Goal: Information Seeking & Learning: Learn about a topic

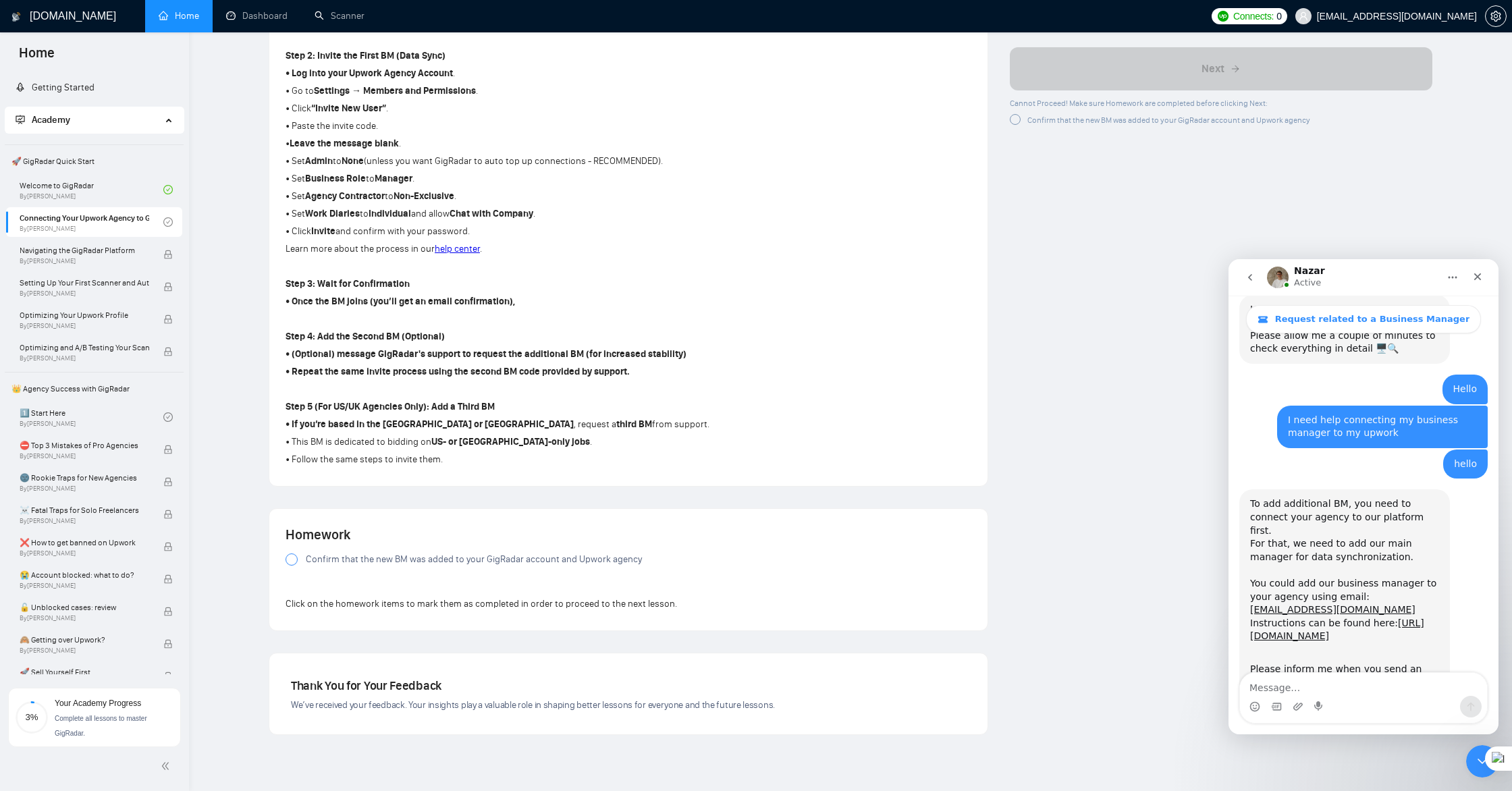
scroll to position [633, 0]
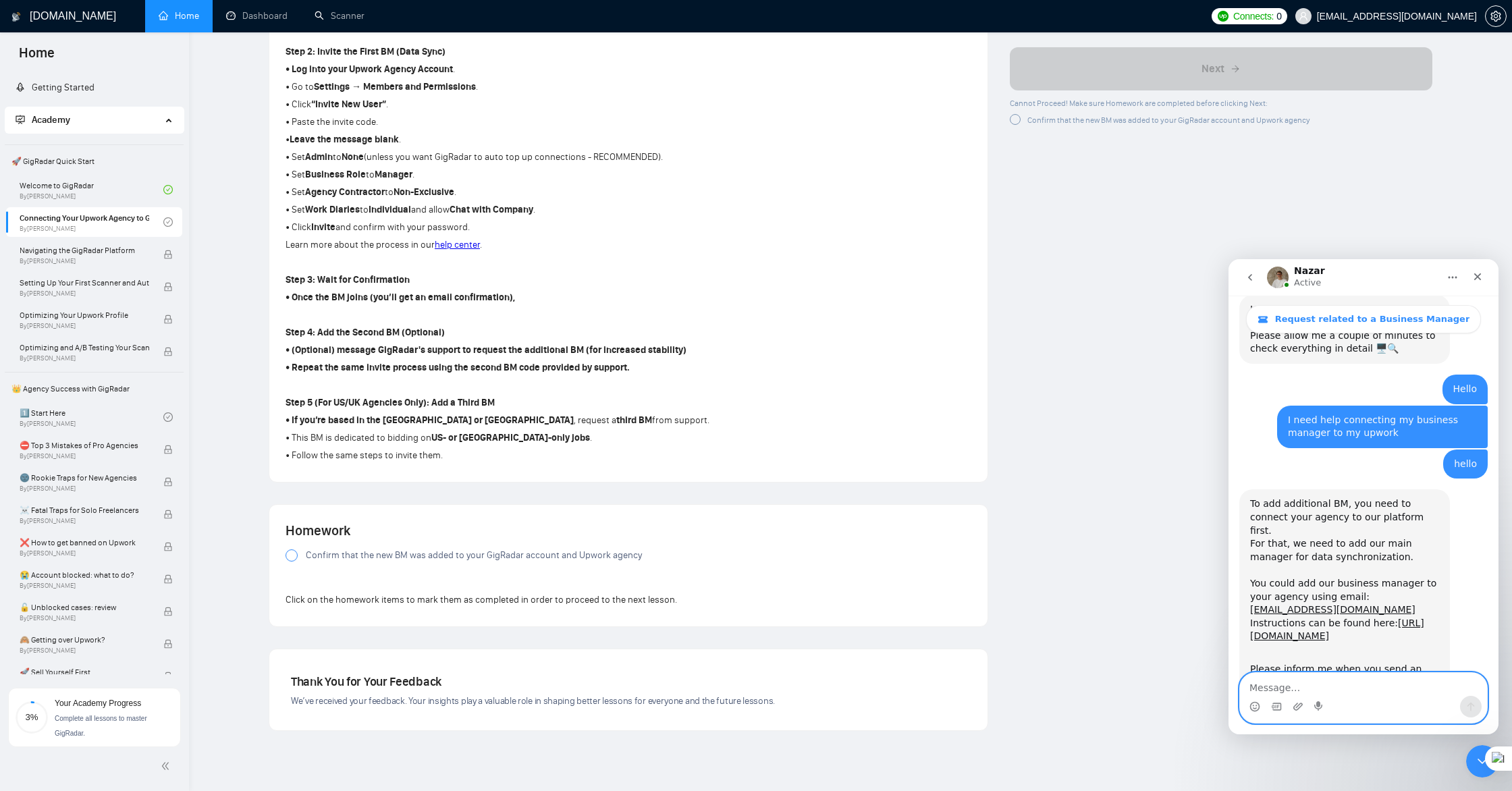
click at [1334, 687] on textarea "Message…" at bounding box center [1363, 684] width 247 height 23
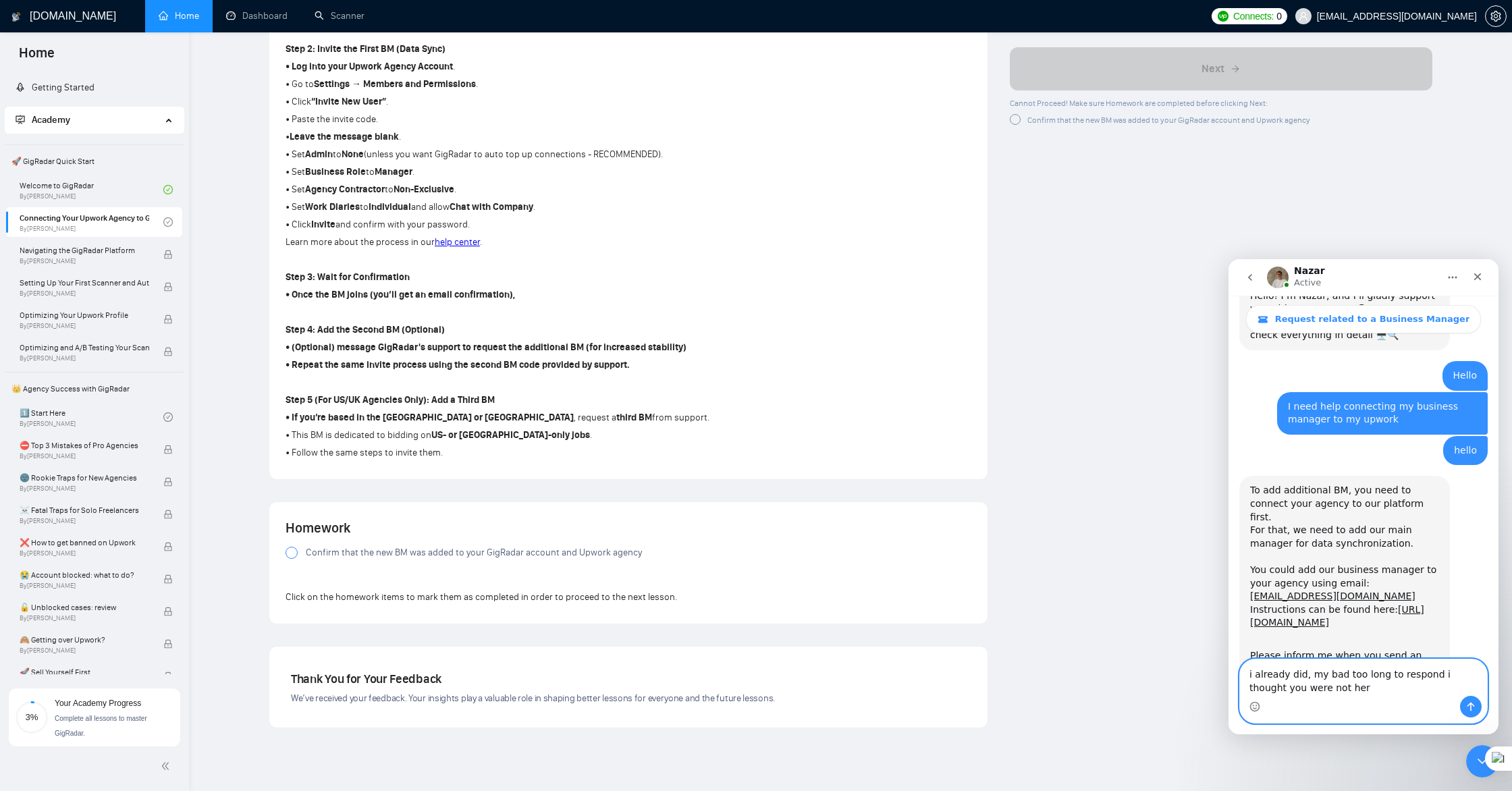
type textarea "i already did, my bad too long to respond i thought you were not here"
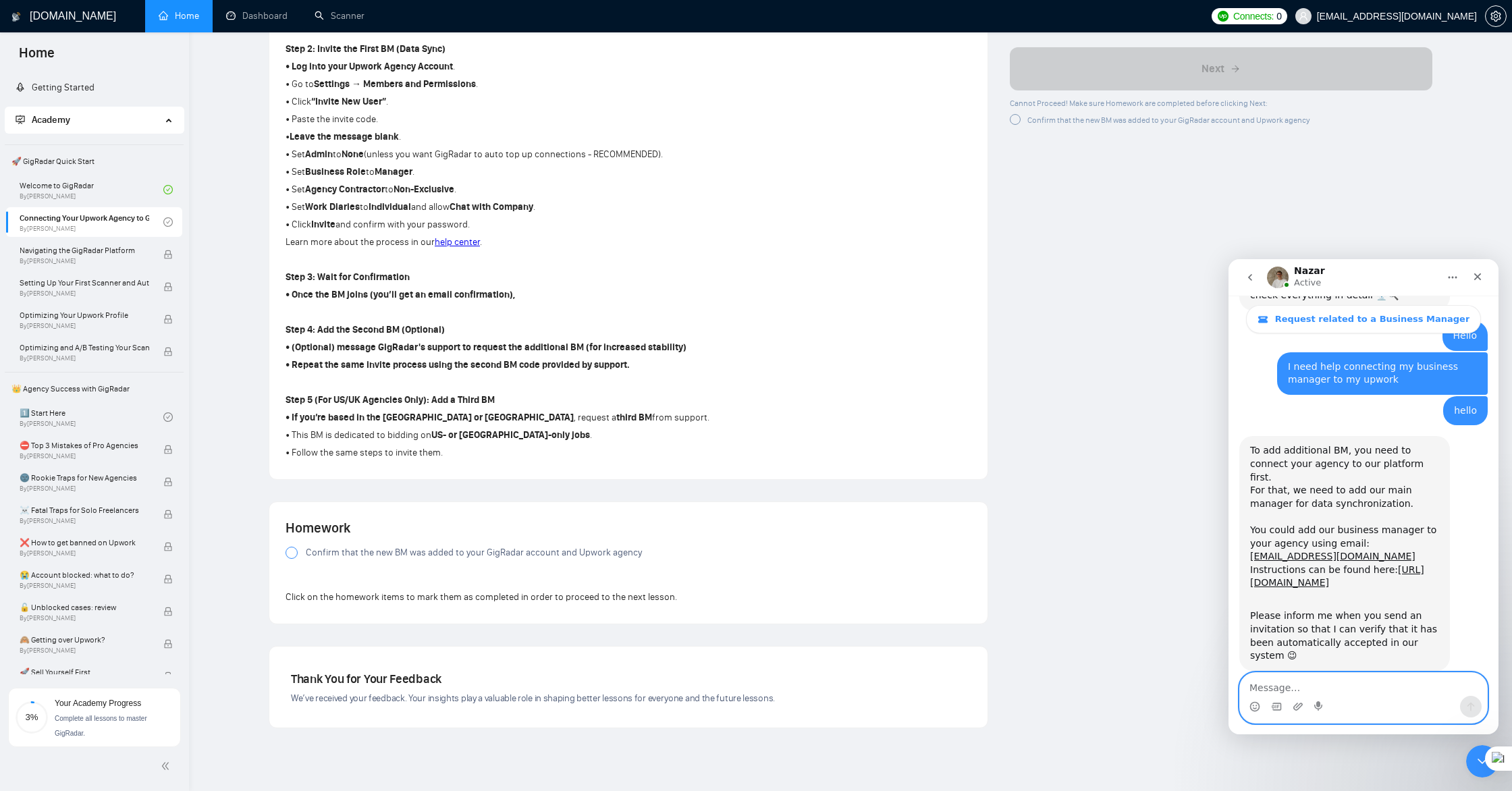
scroll to position [867, 0]
click at [293, 559] on div at bounding box center [291, 553] width 12 height 12
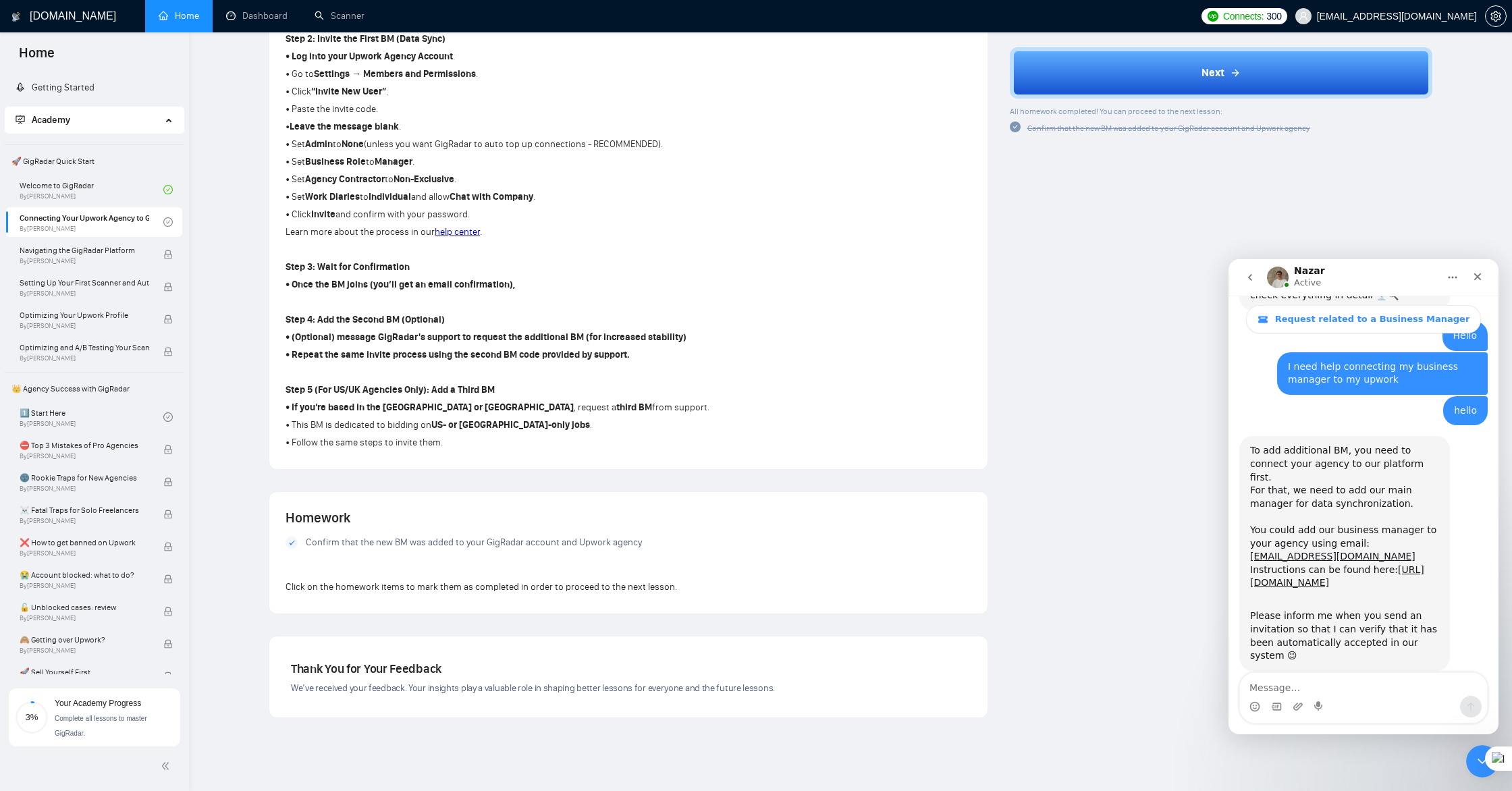
scroll to position [666, 0]
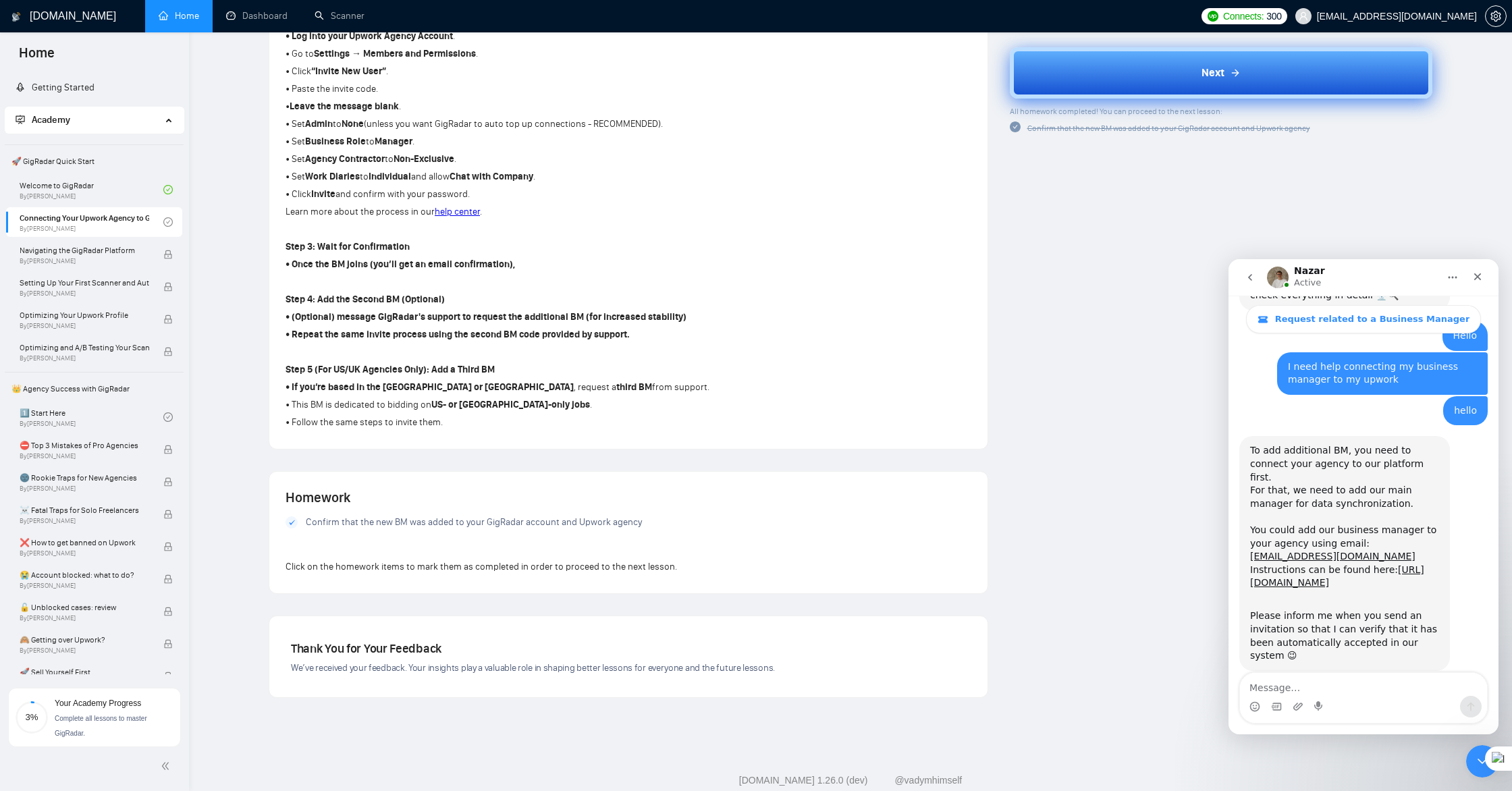
click at [1089, 69] on button "Next" at bounding box center [1221, 73] width 423 height 51
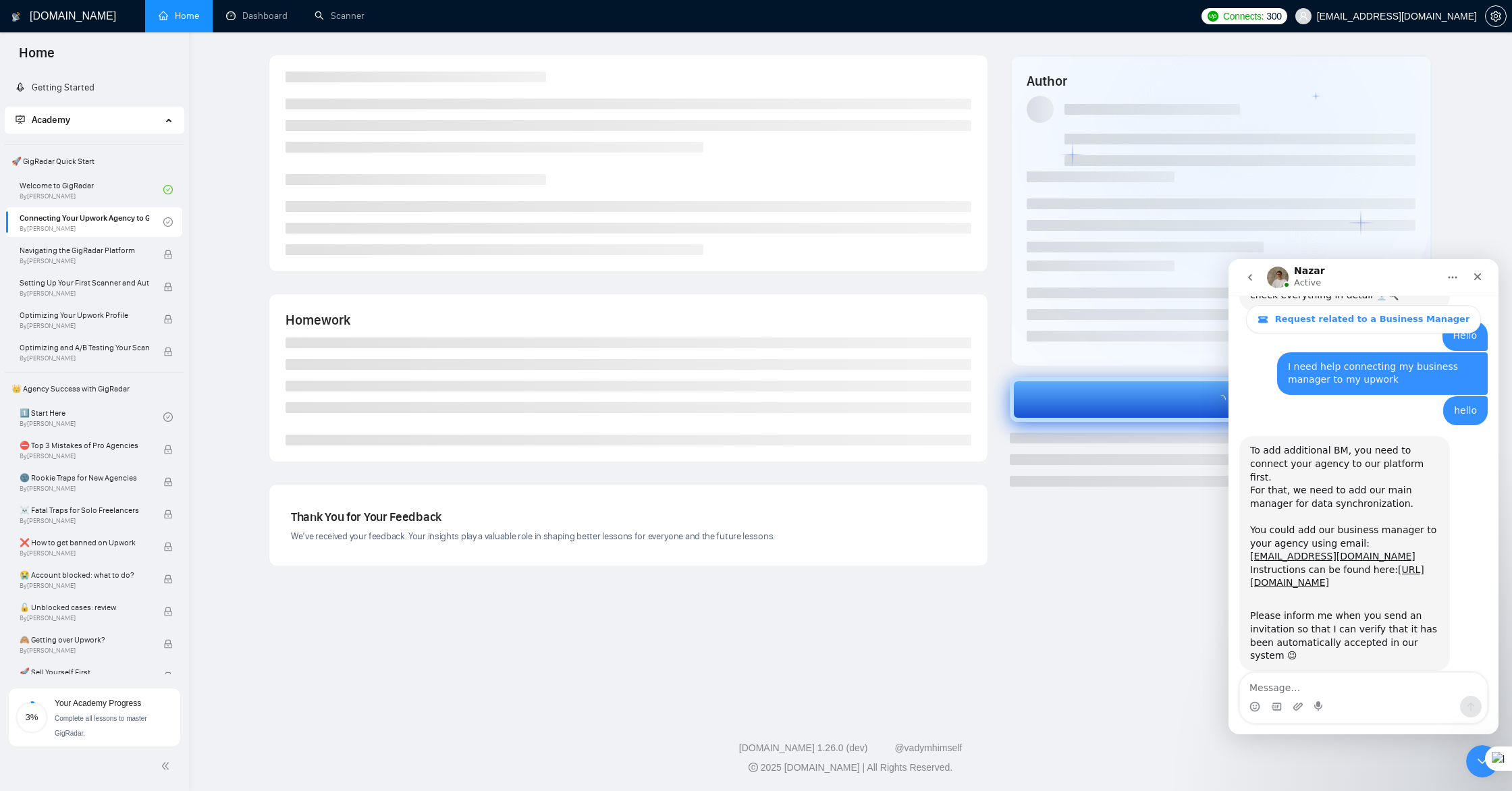
scroll to position [0, 0]
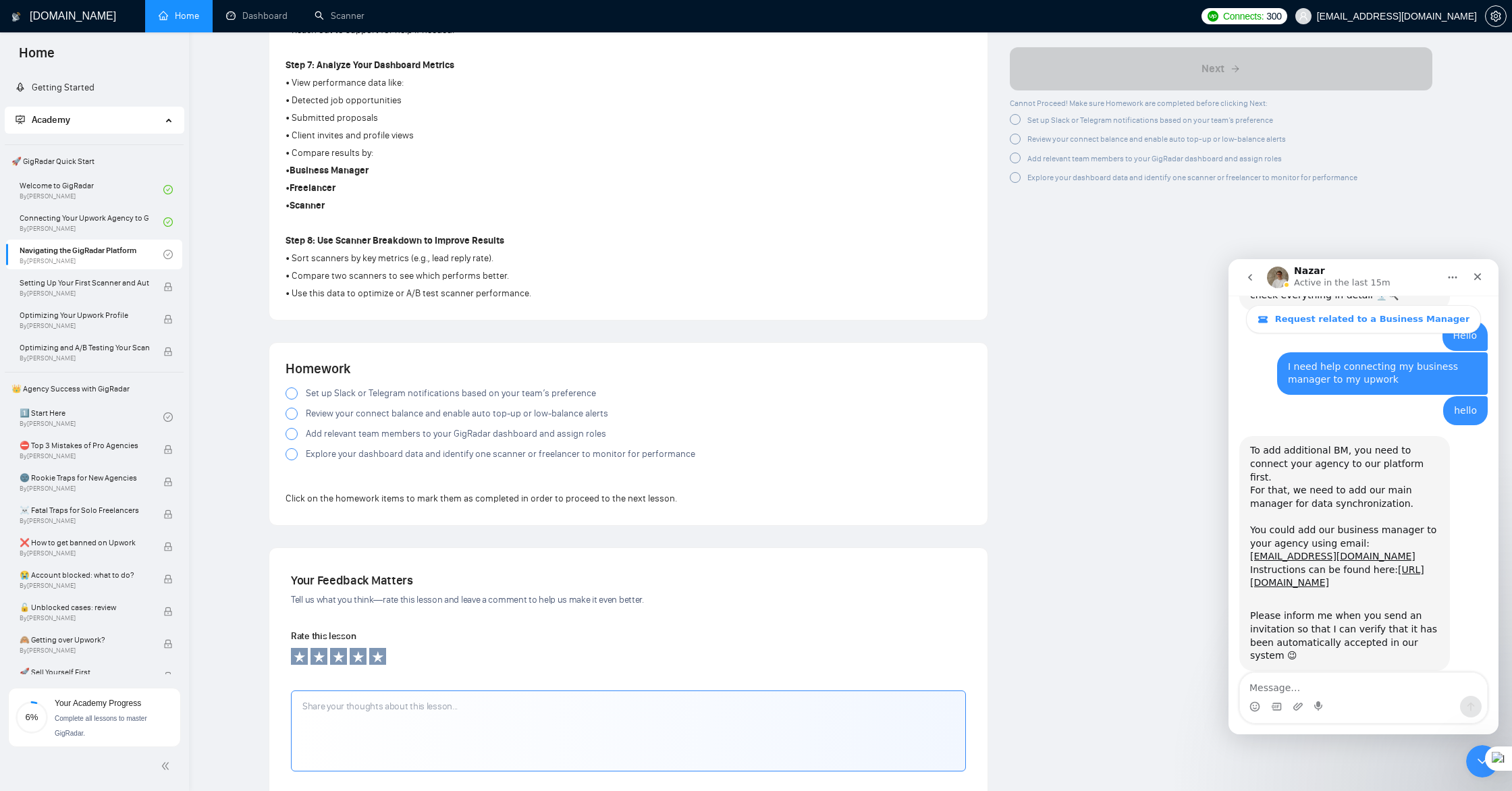
scroll to position [1025, 0]
click at [294, 397] on div at bounding box center [291, 391] width 12 height 12
drag, startPoint x: 291, startPoint y: 418, endPoint x: 293, endPoint y: 434, distance: 16.1
click at [291, 418] on div at bounding box center [291, 411] width 12 height 12
click at [291, 438] on div at bounding box center [291, 432] width 12 height 12
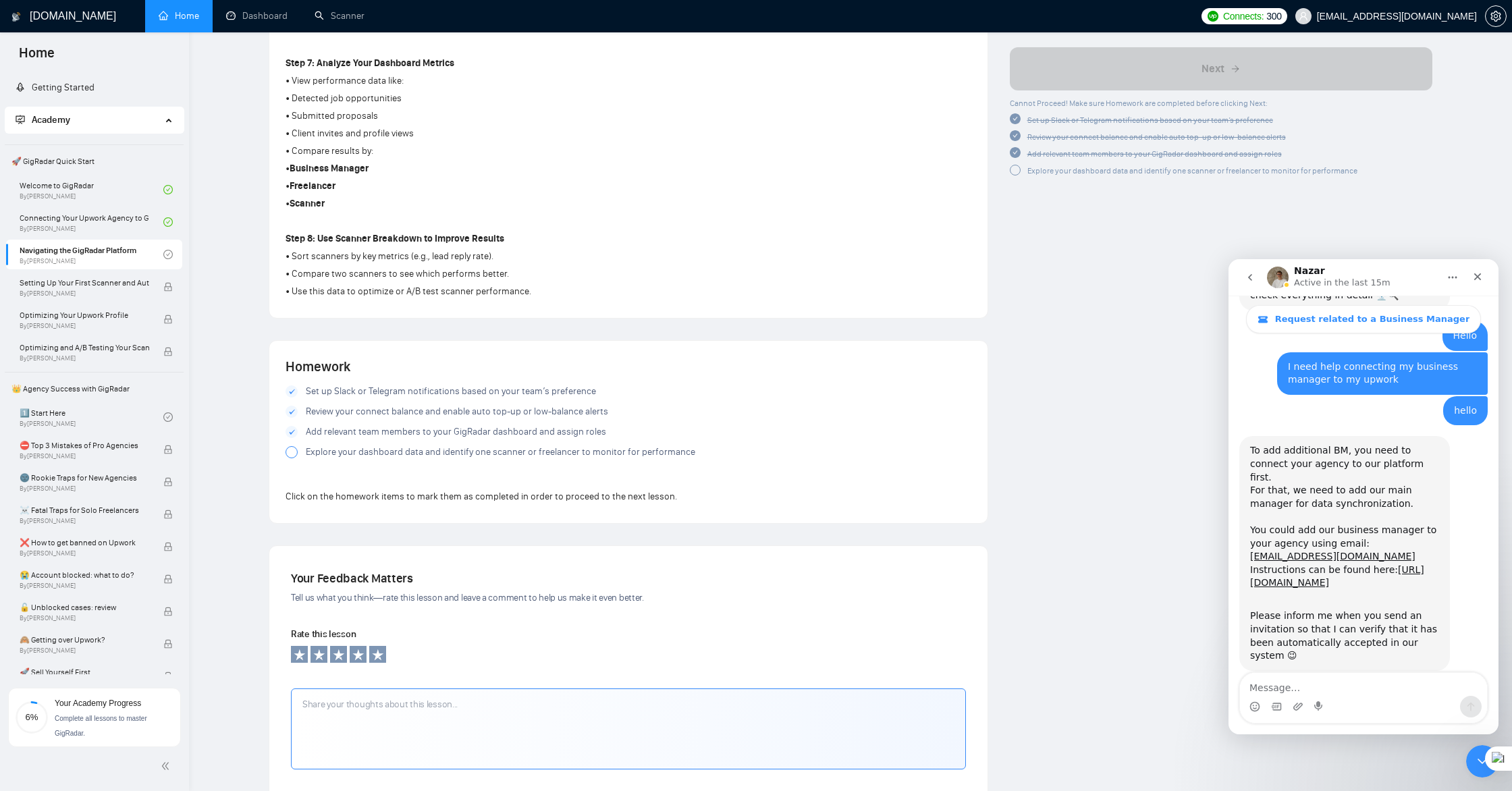
click at [290, 458] on div at bounding box center [291, 452] width 12 height 12
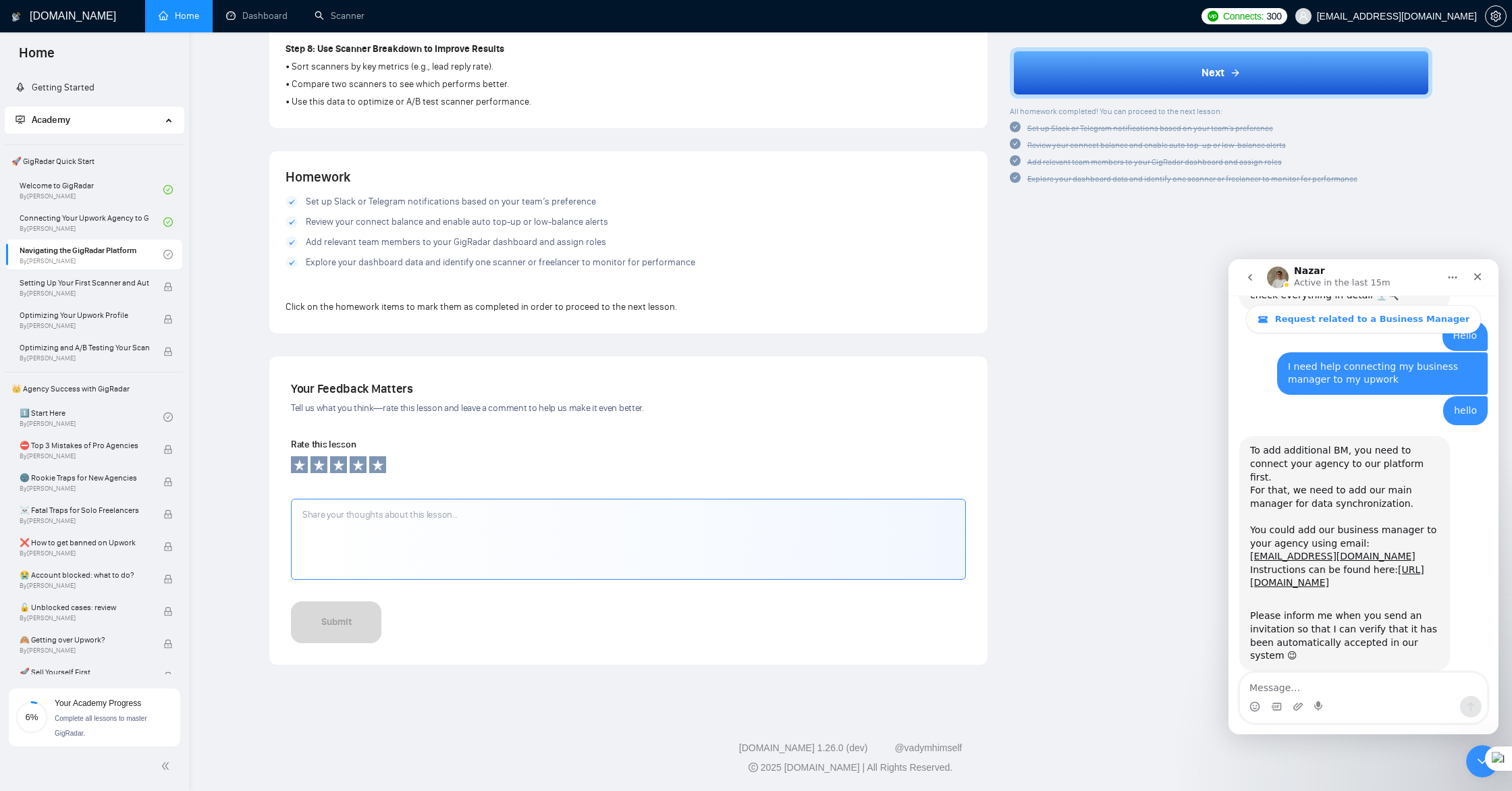
scroll to position [1220, 0]
click at [437, 527] on textarea at bounding box center [628, 539] width 675 height 81
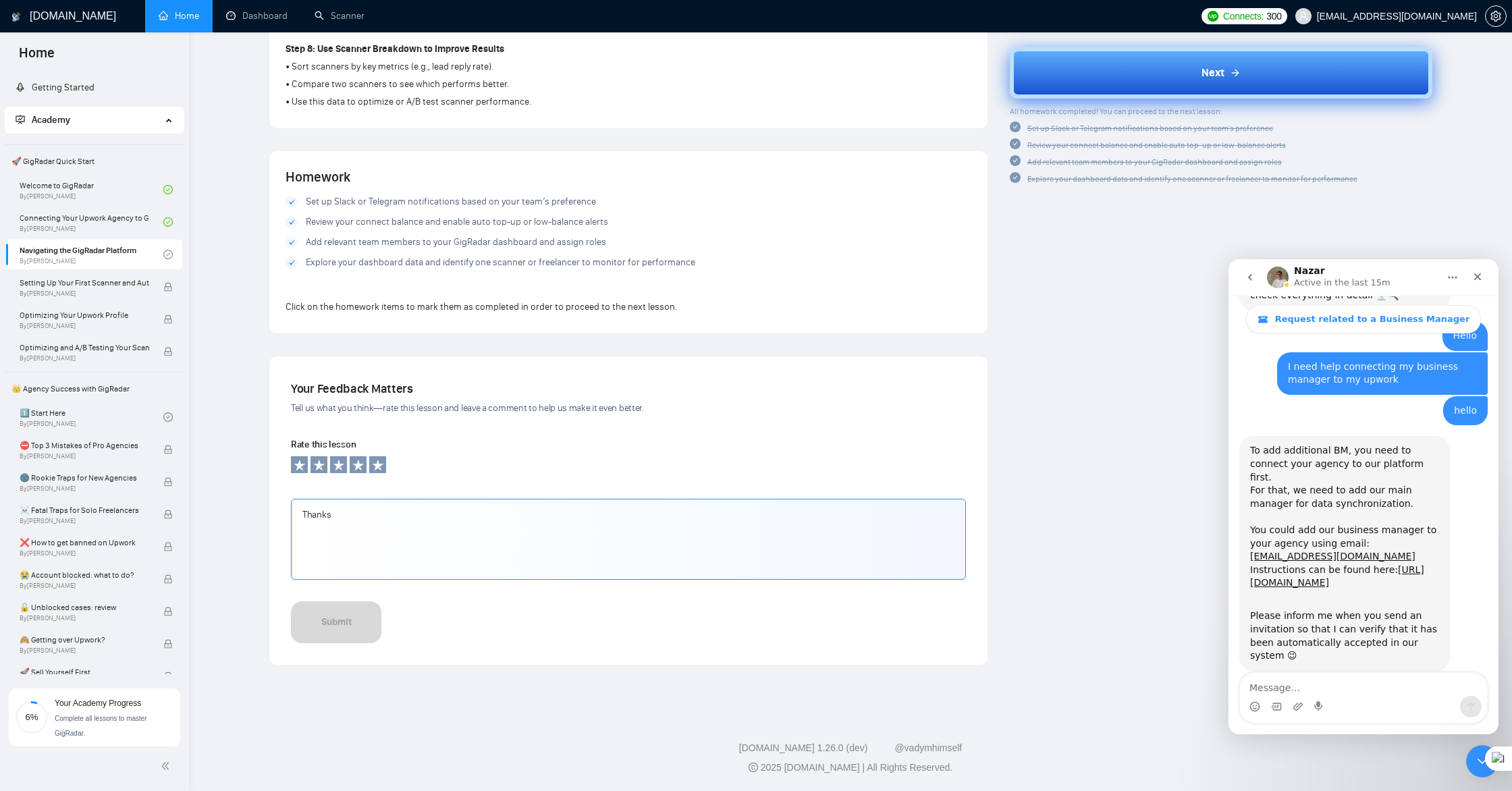
type textarea "Thanks"
click at [1220, 79] on span "Next" at bounding box center [1213, 73] width 23 height 16
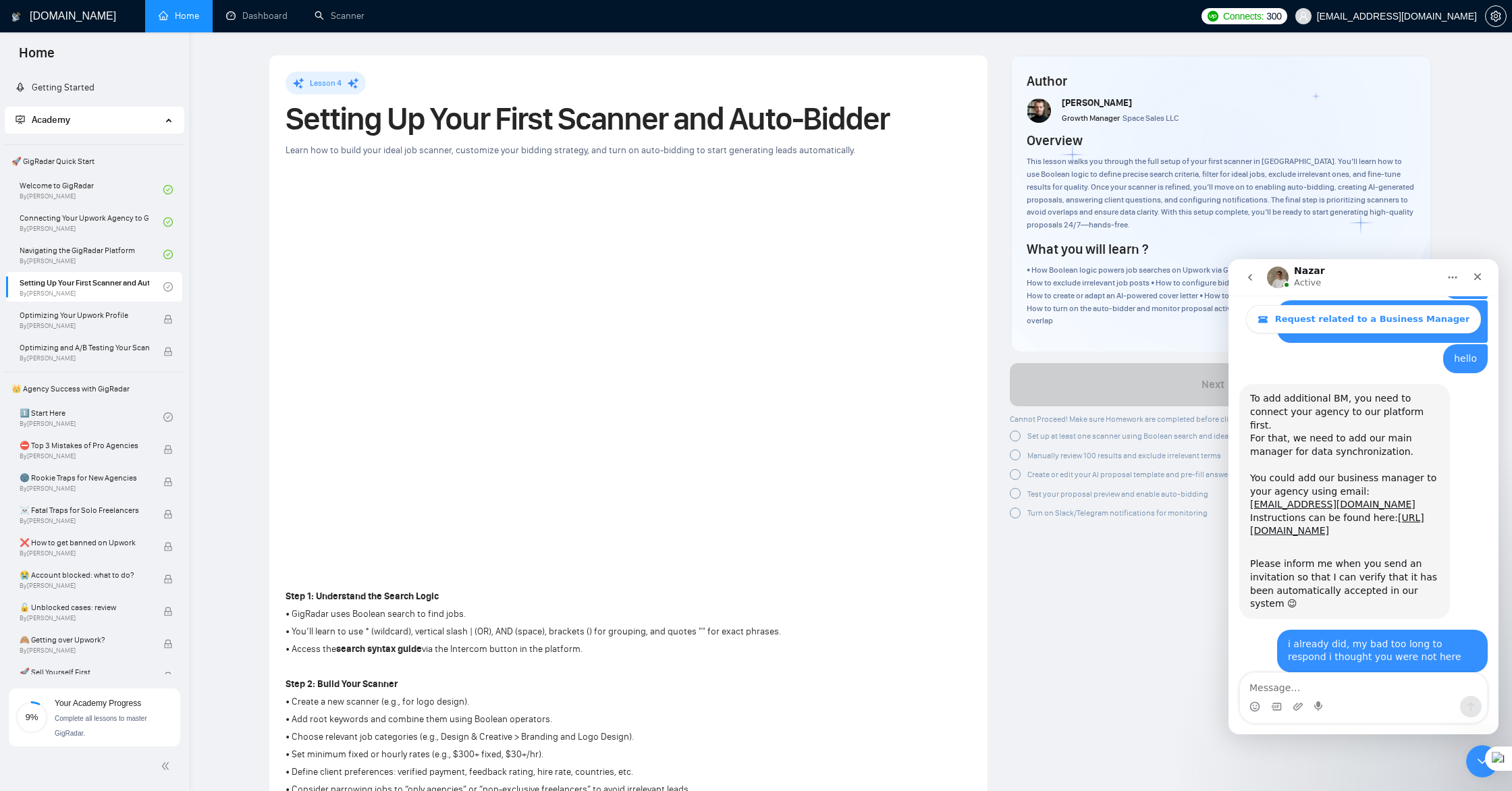
scroll to position [947, 0]
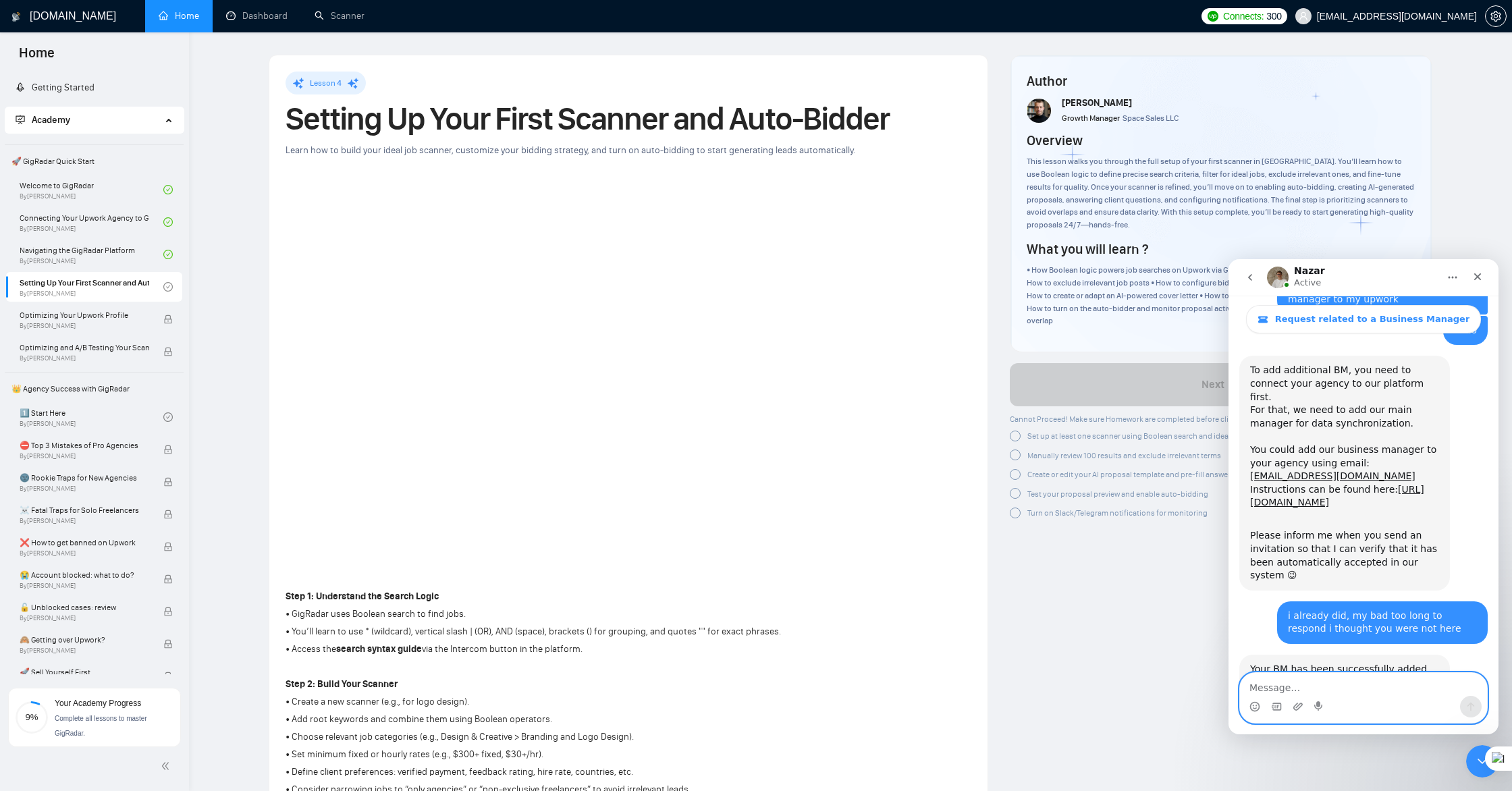
click at [1303, 687] on textarea "Message…" at bounding box center [1363, 684] width 247 height 23
type textarea "Thank you"
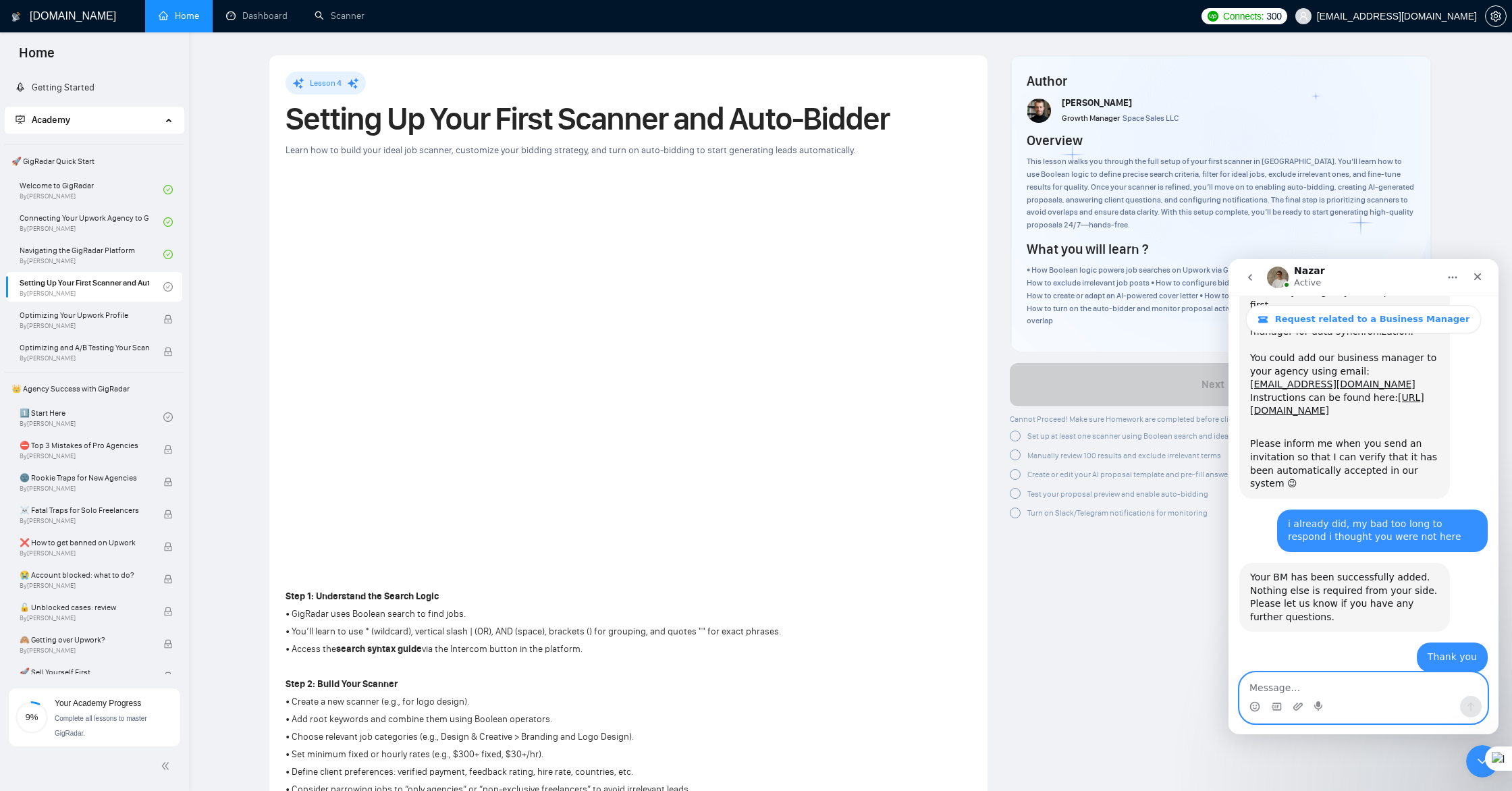
scroll to position [1041, 0]
click at [1314, 679] on textarea "Message…" at bounding box center [1363, 684] width 247 height 23
type textarea "i"
click at [1253, 688] on textarea "i might need" at bounding box center [1363, 684] width 247 height 23
click at [1313, 687] on textarea "I might need" at bounding box center [1363, 684] width 247 height 23
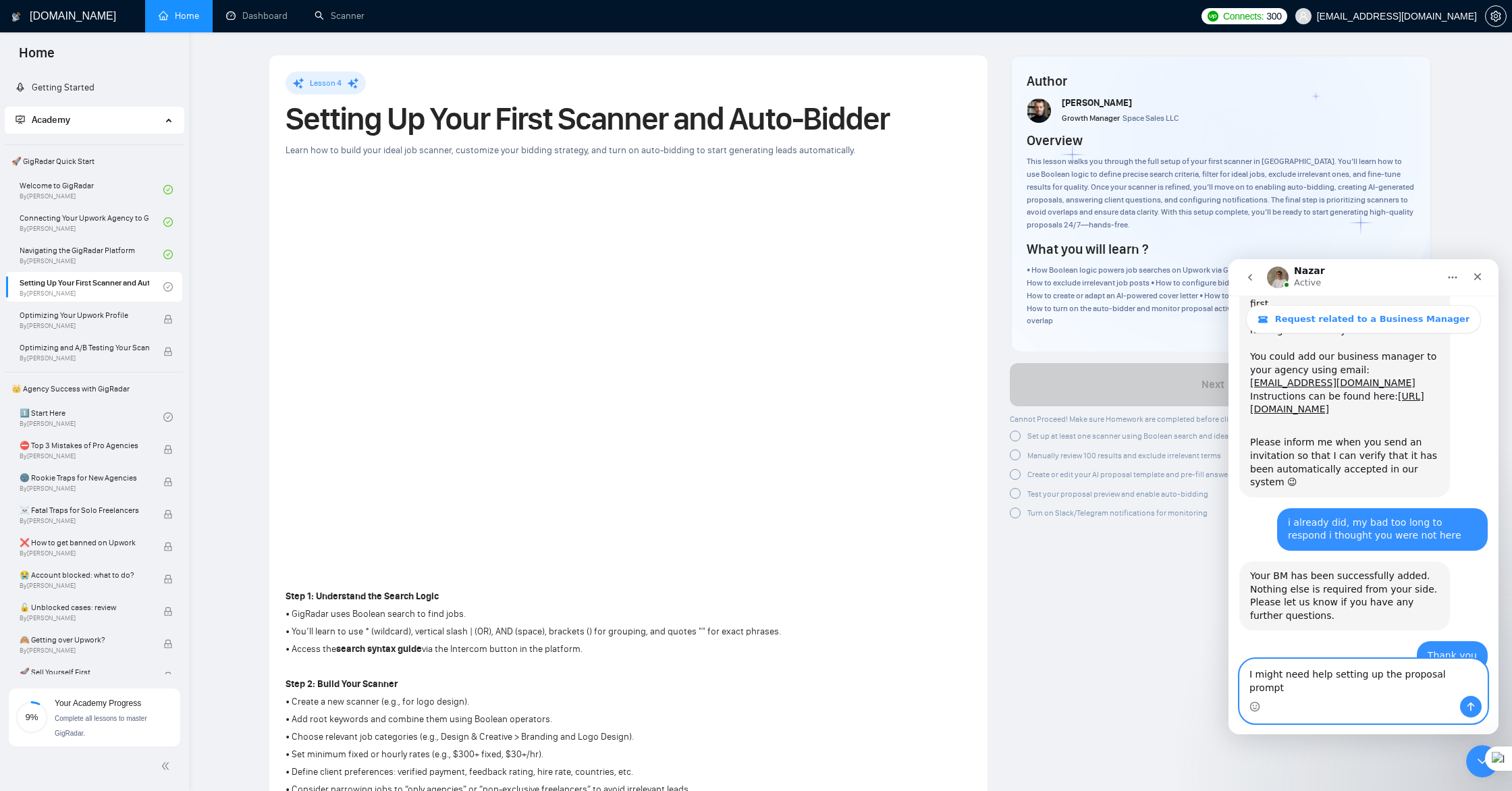
type textarea "I might need help setting up the proposal prompts"
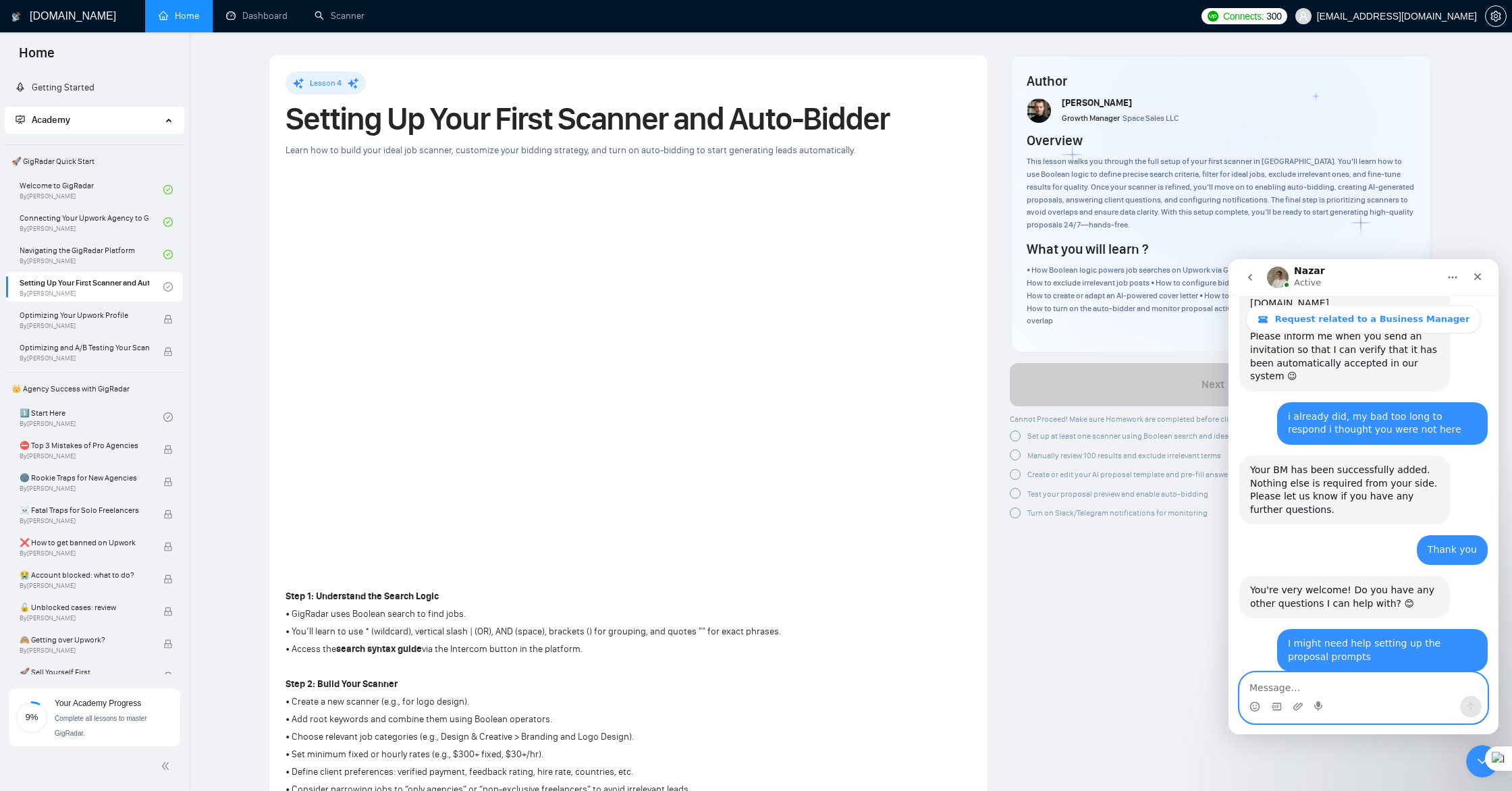
scroll to position [1160, 0]
